Goal: Task Accomplishment & Management: Use online tool/utility

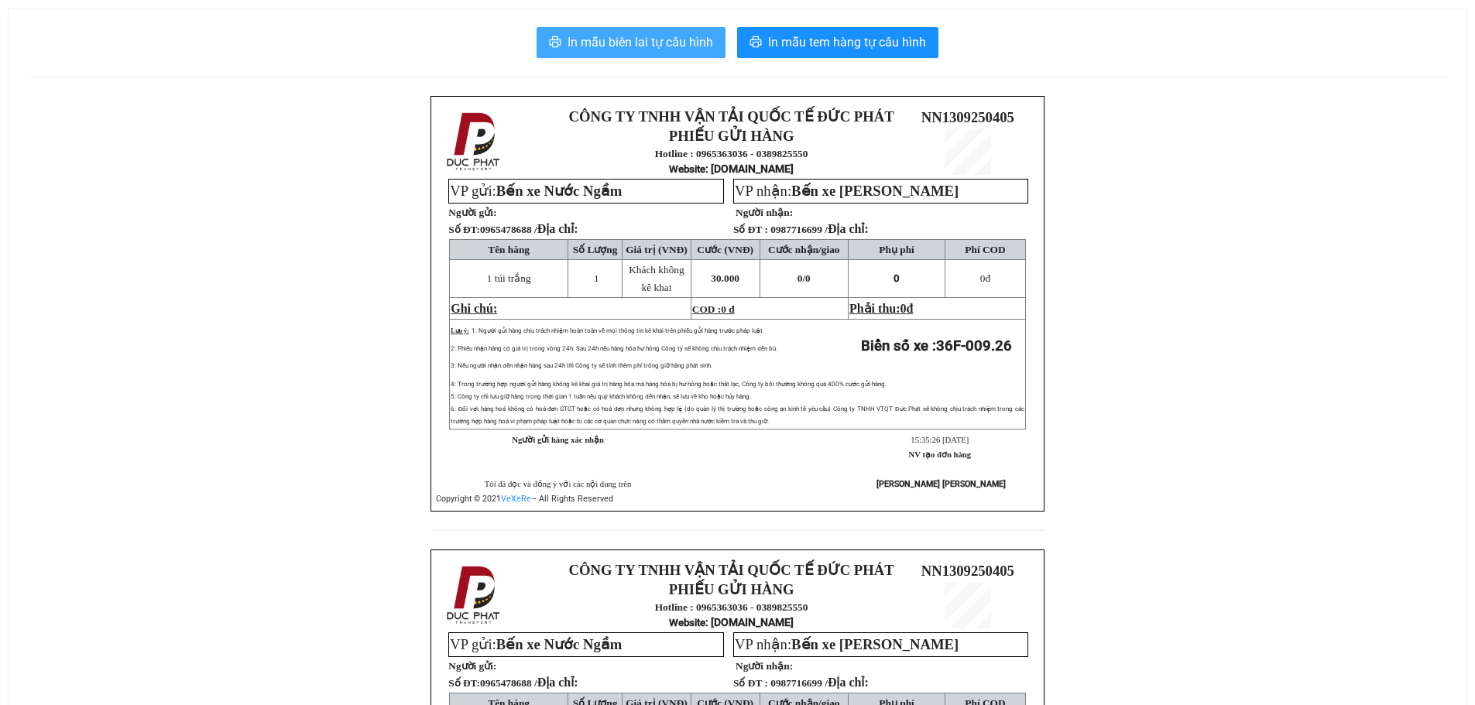
click at [616, 32] on button "In mẫu biên lai tự cấu hình" at bounding box center [630, 42] width 189 height 31
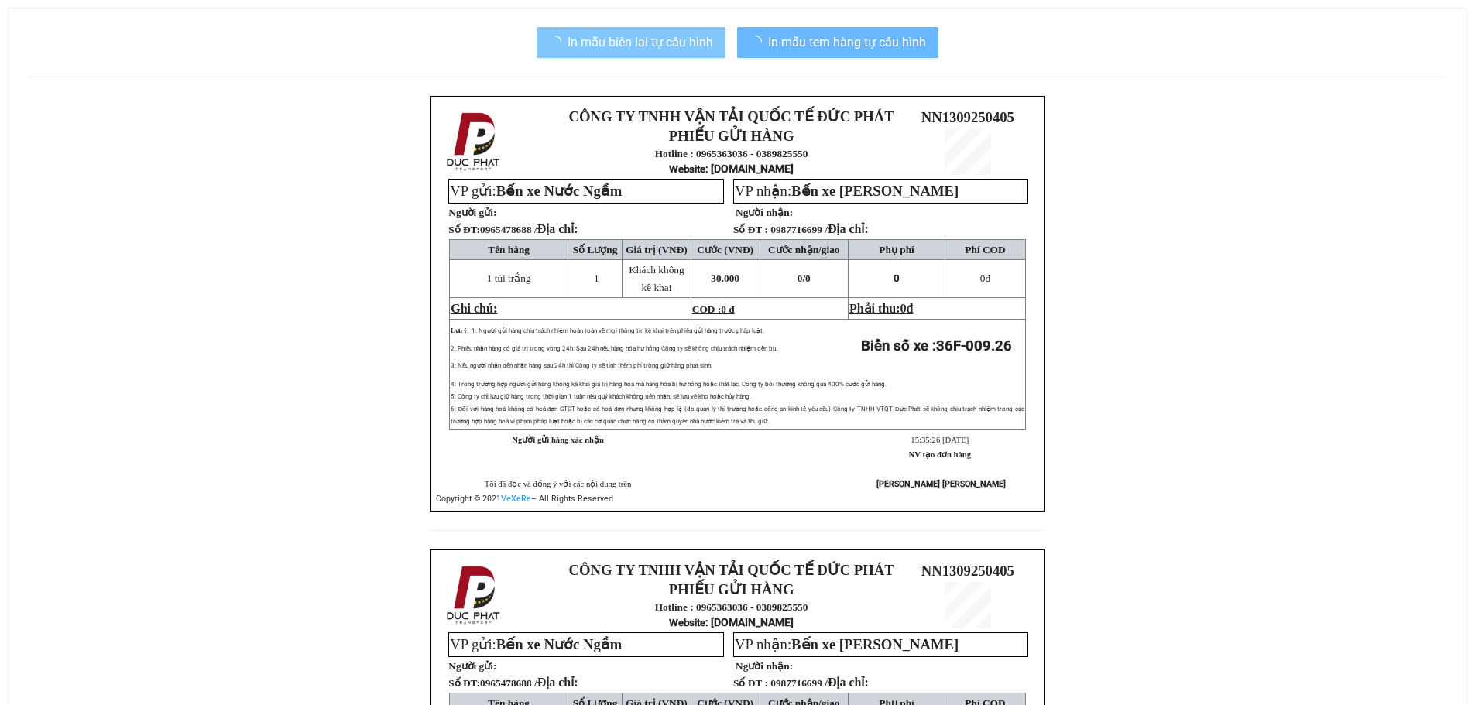
click at [638, 42] on span "In mẫu biên lai tự cấu hình" at bounding box center [640, 42] width 146 height 19
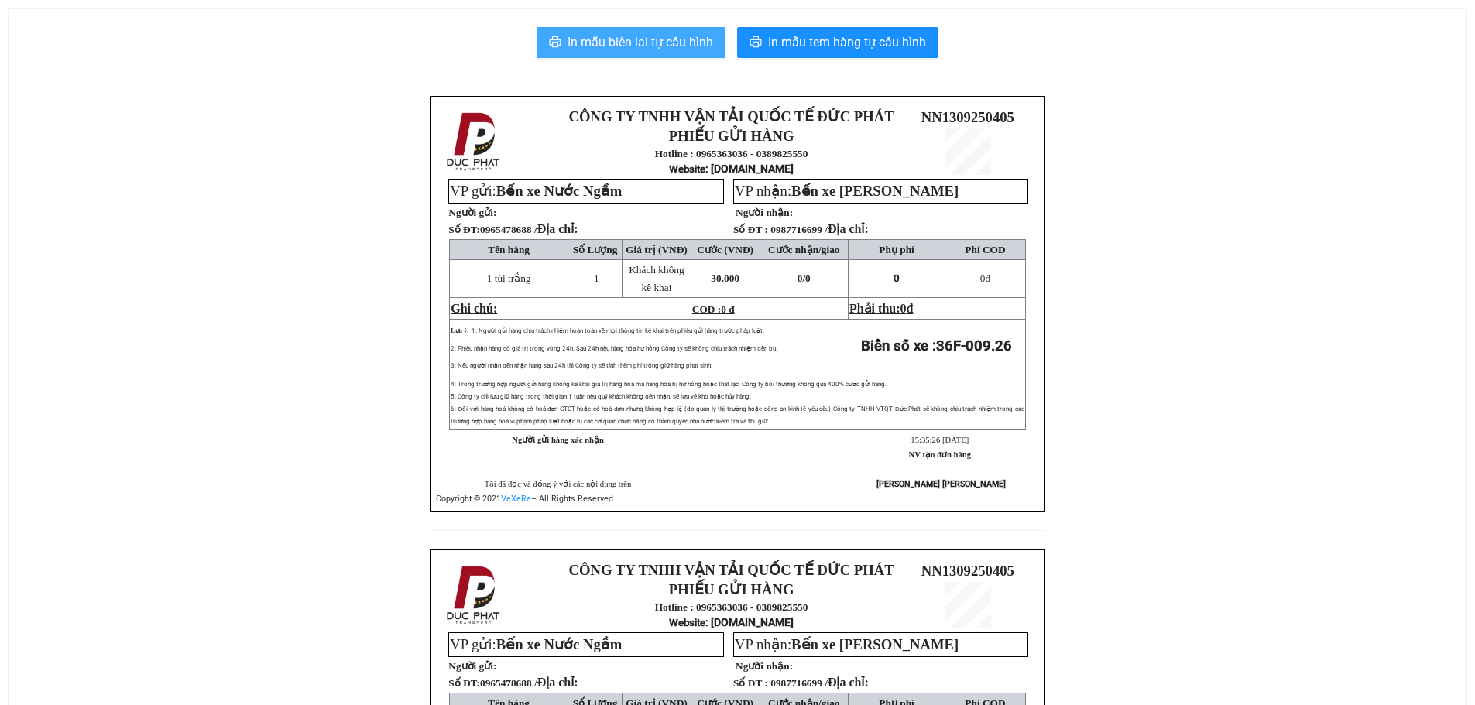
click at [588, 51] on span "In mẫu biên lai tự cấu hình" at bounding box center [640, 42] width 146 height 19
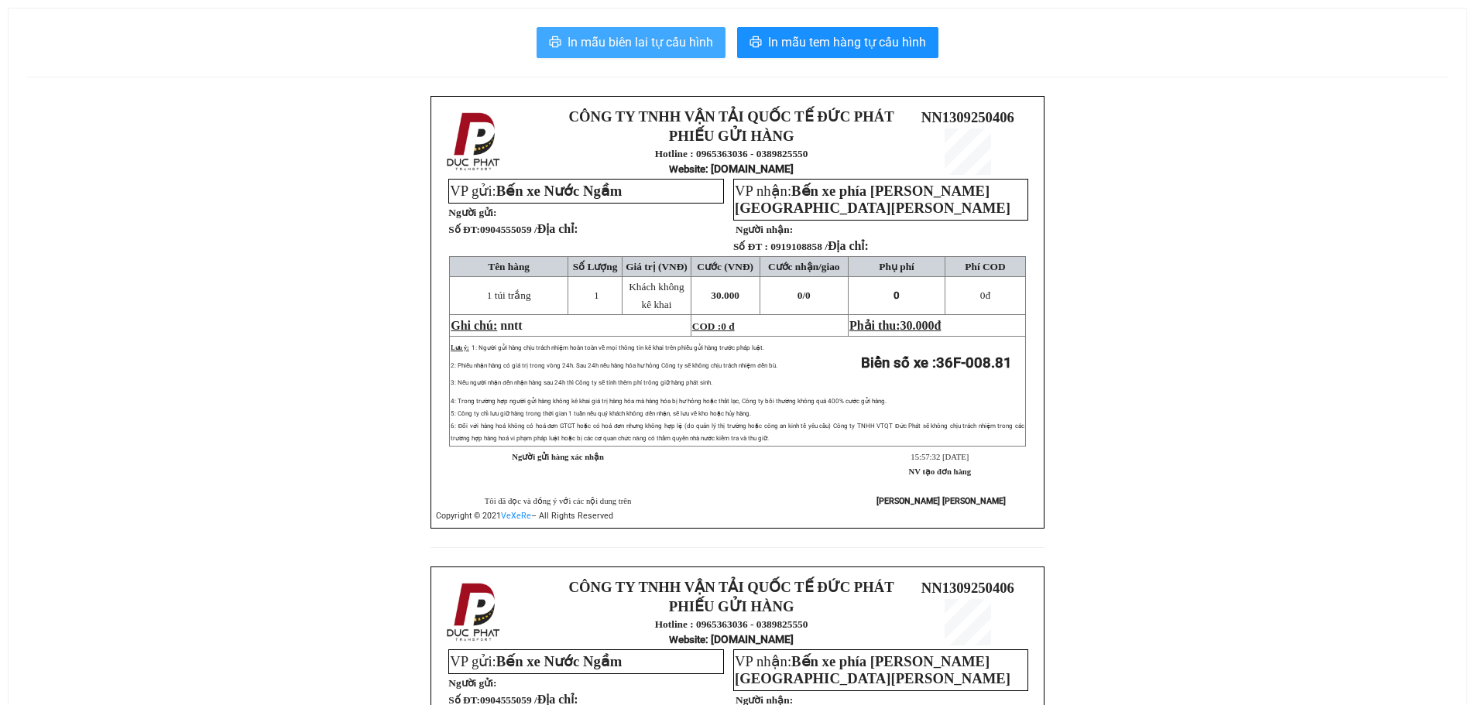
drag, startPoint x: 636, startPoint y: 40, endPoint x: 709, endPoint y: 48, distance: 73.2
click at [636, 39] on span "In mẫu biên lai tự cấu hình" at bounding box center [640, 42] width 146 height 19
click at [635, 43] on span "In mẫu biên lai tự cấu hình" at bounding box center [640, 42] width 146 height 19
click at [389, 49] on div "In mẫu biên lai tự cấu hình In mẫu tem hàng tự cấu hình" at bounding box center [737, 42] width 1420 height 31
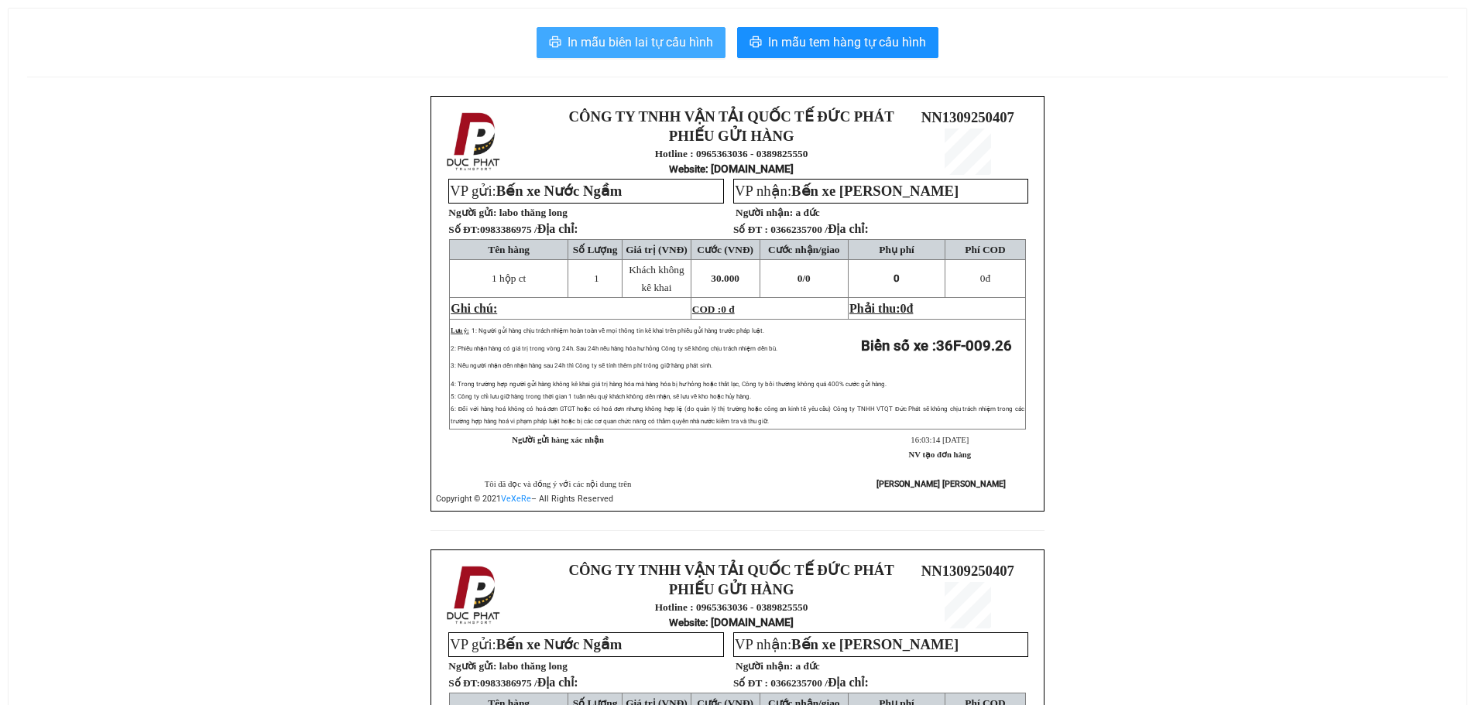
click at [694, 39] on span "In mẫu biên lai tự cấu hình" at bounding box center [640, 42] width 146 height 19
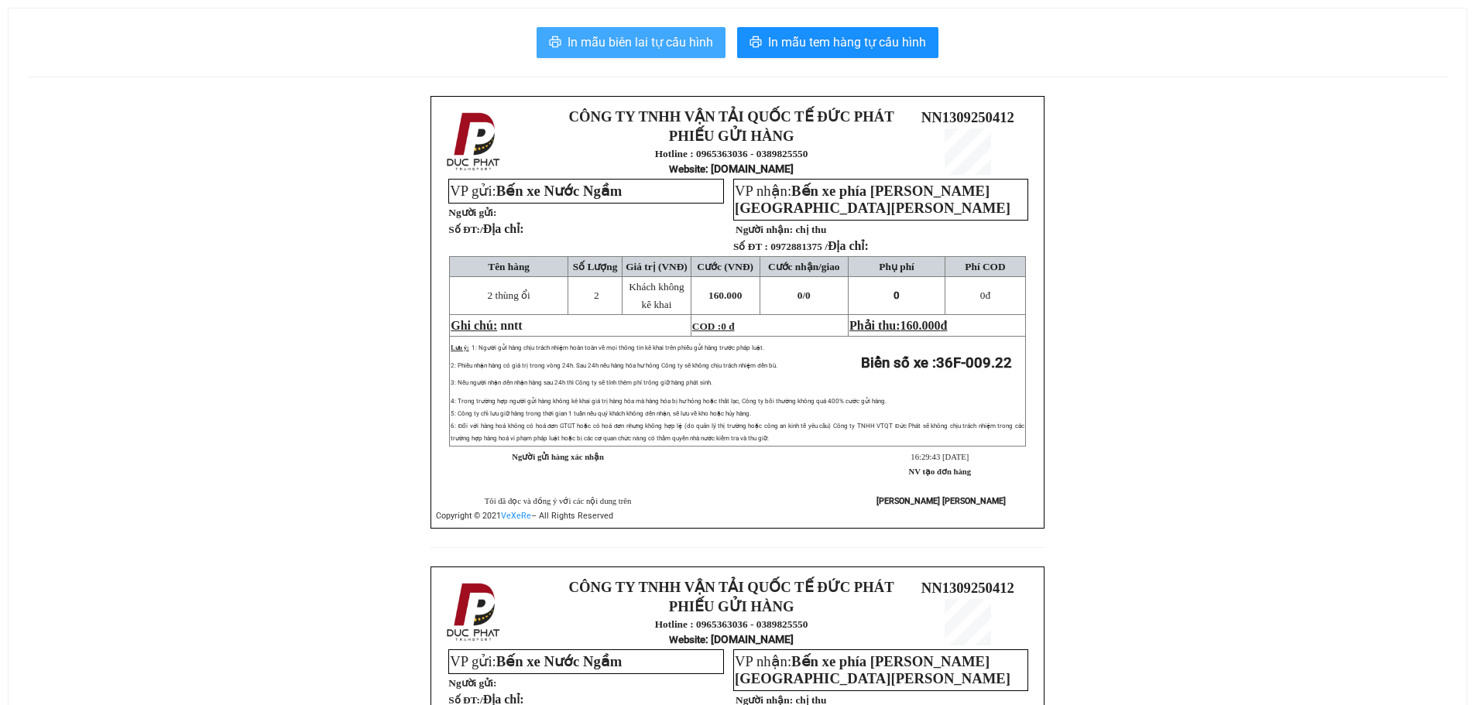
click at [642, 44] on span "In mẫu biên lai tự cấu hình" at bounding box center [640, 42] width 146 height 19
drag, startPoint x: 676, startPoint y: 48, endPoint x: 660, endPoint y: 33, distance: 21.4
click at [675, 48] on span "In mẫu biên lai tự cấu hình" at bounding box center [640, 42] width 146 height 19
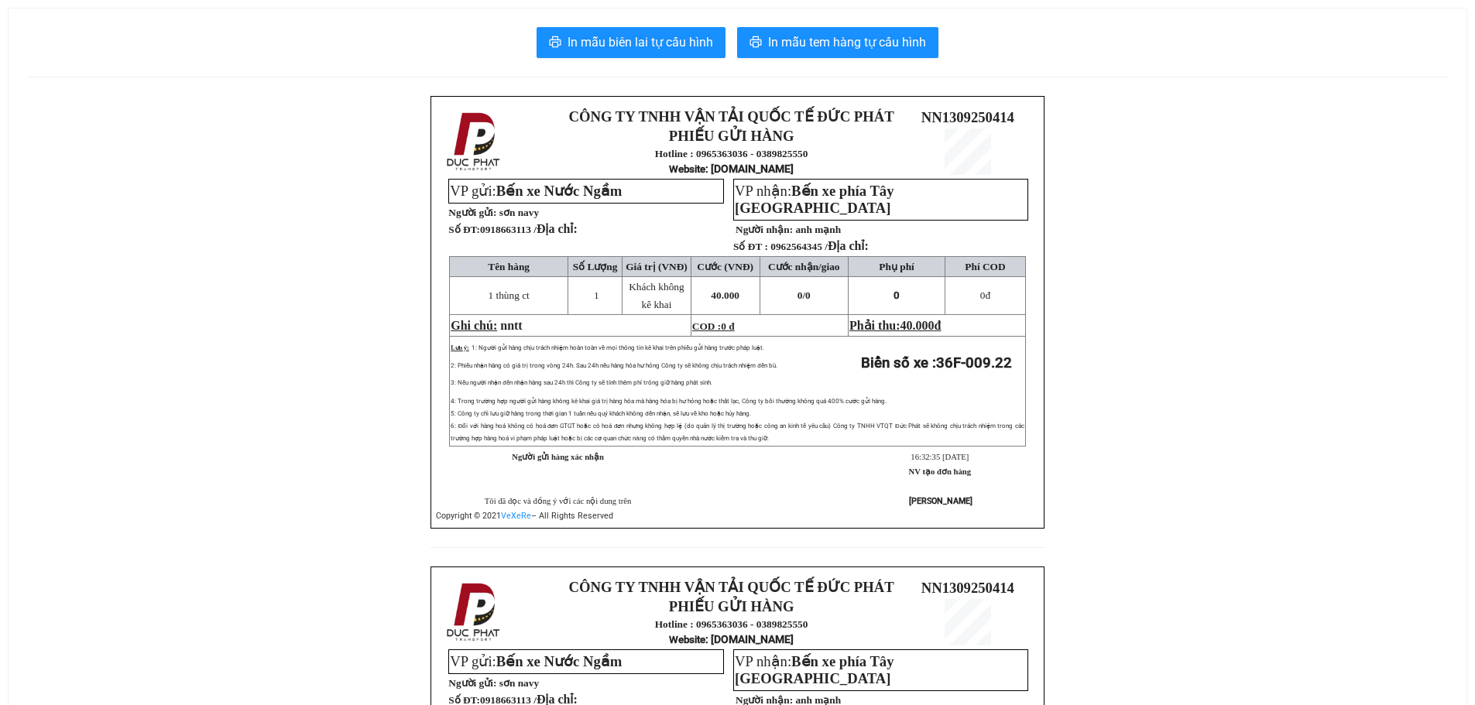
click at [622, 20] on div "In mẫu biên lai tự cấu hình In mẫu tem hàng tự cấu hình CÔNG TY TNHH VẬN TẢI QU…" at bounding box center [738, 532] width 1458 height 1047
click at [631, 43] on span "In mẫu biên lai tự cấu hình" at bounding box center [640, 42] width 146 height 19
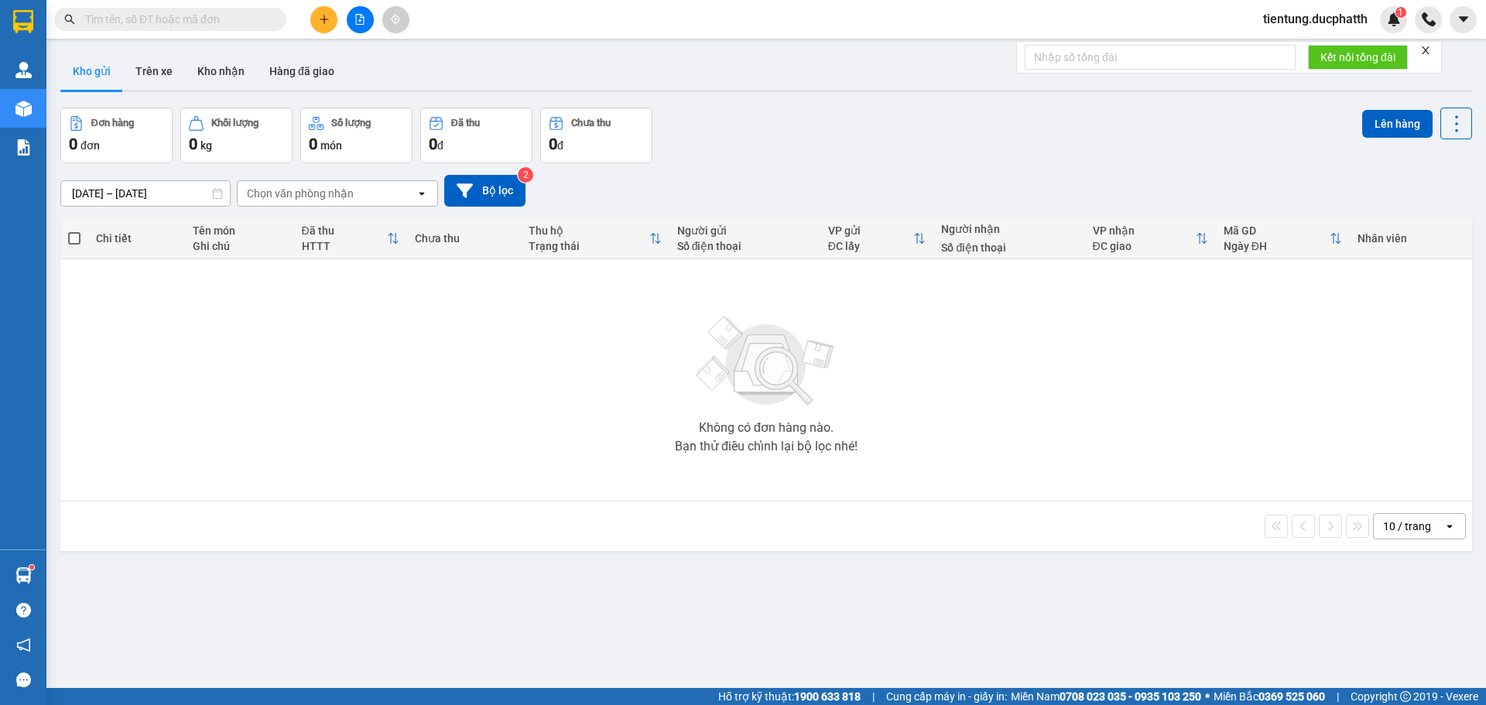
type input "0"
click at [275, 22] on icon "close-circle" at bounding box center [275, 18] width 9 height 9
click at [164, 29] on span at bounding box center [170, 19] width 232 height 23
click at [165, 25] on input "text" at bounding box center [176, 19] width 183 height 17
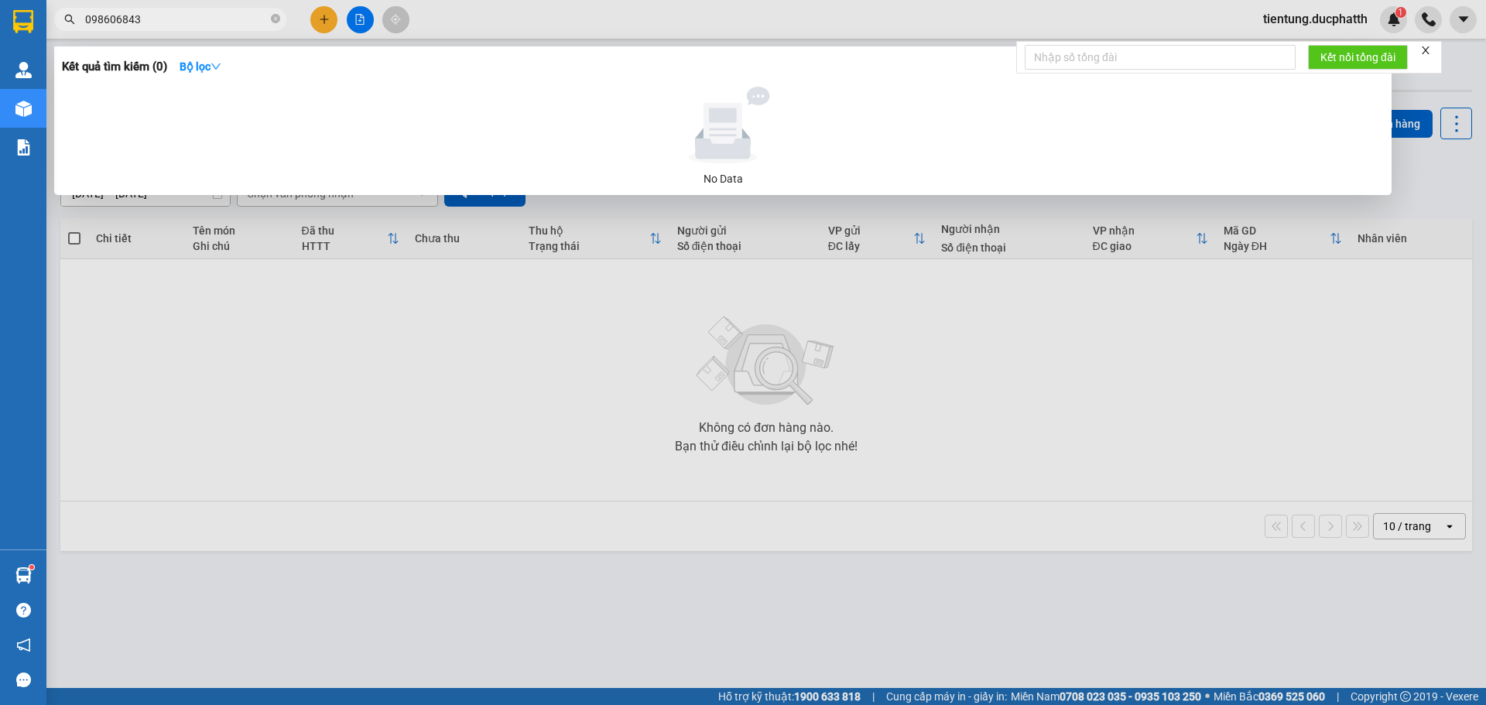
type input "0986068436"
drag, startPoint x: 170, startPoint y: 21, endPoint x: 57, endPoint y: 29, distance: 114.0
click at [57, 29] on div "0986068436" at bounding box center [151, 19] width 302 height 23
drag, startPoint x: 275, startPoint y: 22, endPoint x: 248, endPoint y: 4, distance: 31.8
click at [275, 22] on icon "close-circle" at bounding box center [275, 18] width 9 height 9
